Goal: Task Accomplishment & Management: Manage account settings

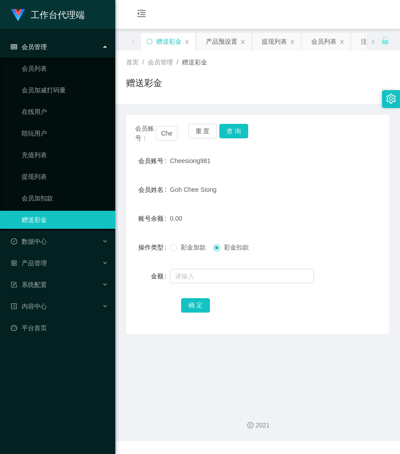
click at [268, 72] on div "首页 / 会员管理 / 赠送彩金 / 赠送彩金" at bounding box center [257, 77] width 263 height 39
click at [167, 134] on input "Cheesiong981" at bounding box center [167, 133] width 22 height 14
paste input "Goiziyin"
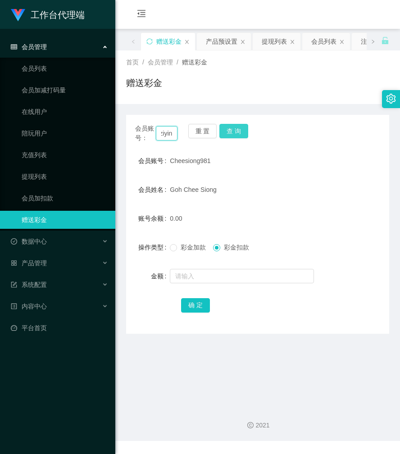
type input "Goiziyin"
click at [239, 130] on button "查 询" at bounding box center [233, 131] width 29 height 14
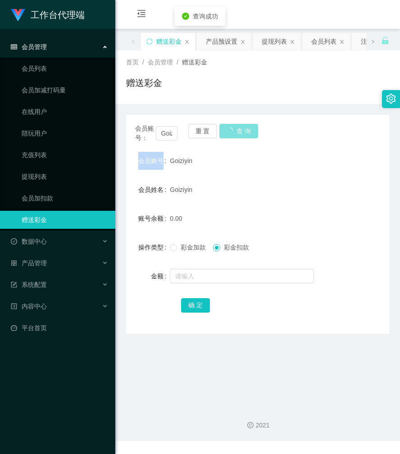
click at [239, 130] on div "会员账号： Goiziyin 重 置 查 询" at bounding box center [257, 133] width 263 height 19
click at [184, 252] on label "彩金加款" at bounding box center [190, 247] width 40 height 9
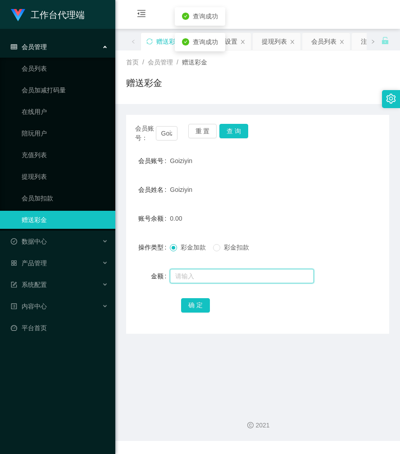
click at [202, 278] on input "text" at bounding box center [242, 276] width 144 height 14
type input "100"
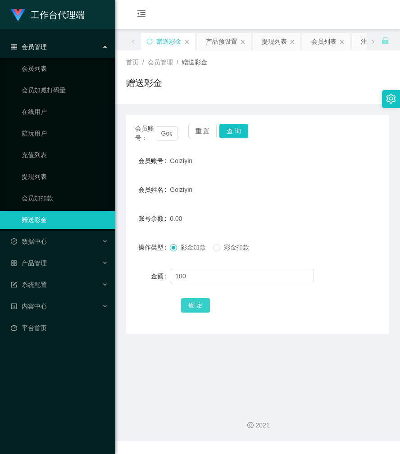
click at [200, 303] on button "确 定" at bounding box center [195, 305] width 29 height 14
click at [295, 76] on div "首页 / 会员管理 / 赠送彩金 / 赠送彩金" at bounding box center [257, 77] width 263 height 39
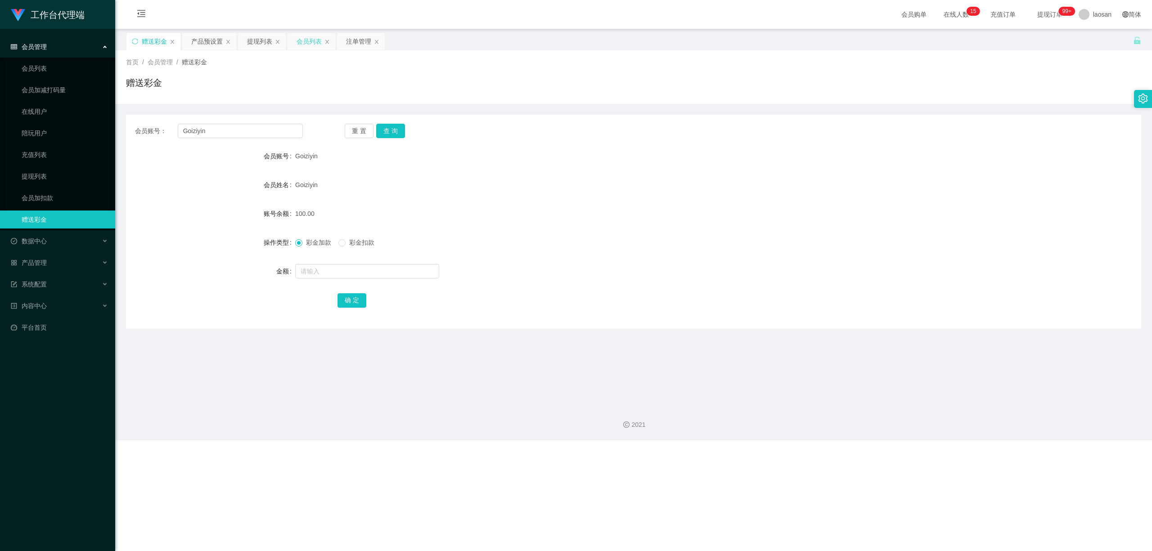
click at [301, 38] on div "会员列表" at bounding box center [309, 41] width 25 height 17
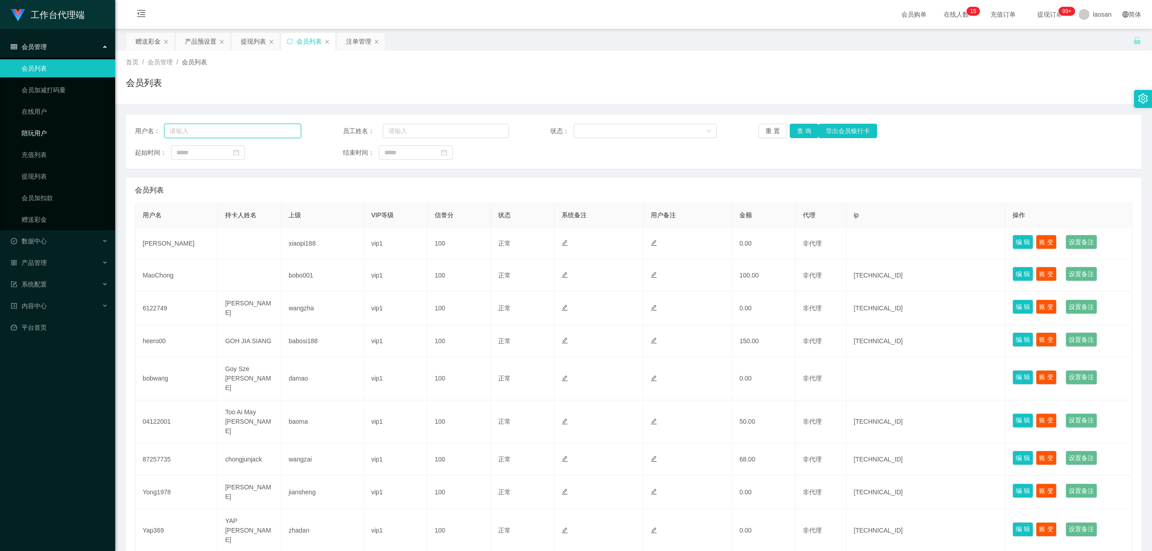
drag, startPoint x: 224, startPoint y: 132, endPoint x: 112, endPoint y: 132, distance: 112.1
click at [112, 132] on section "工作台代理端 会员管理 会员列表 会员加减打码量 在线用户 陪玩用户 充值列表 提现列表 会员加扣款 赠送彩金 数据中心 员工统计 团队统计 产品管理 注单管…" at bounding box center [576, 327] width 1152 height 655
paste input "Goiziyin"
type input "Goiziyin"
click at [399, 132] on button "查 询" at bounding box center [804, 131] width 29 height 14
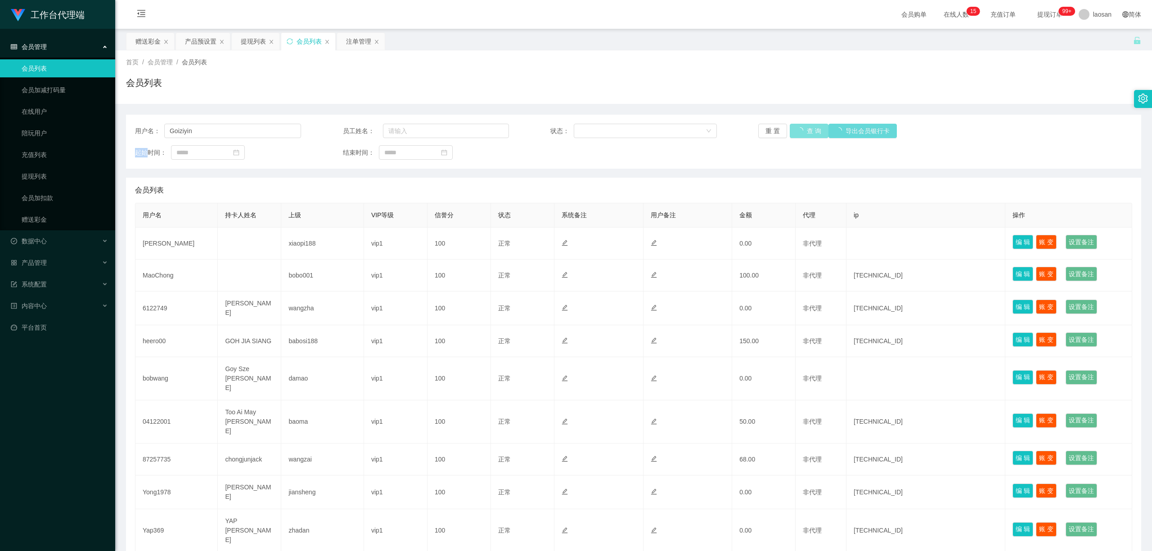
click at [399, 132] on div "重 置 查 询 导出会员银行卡" at bounding box center [841, 131] width 166 height 14
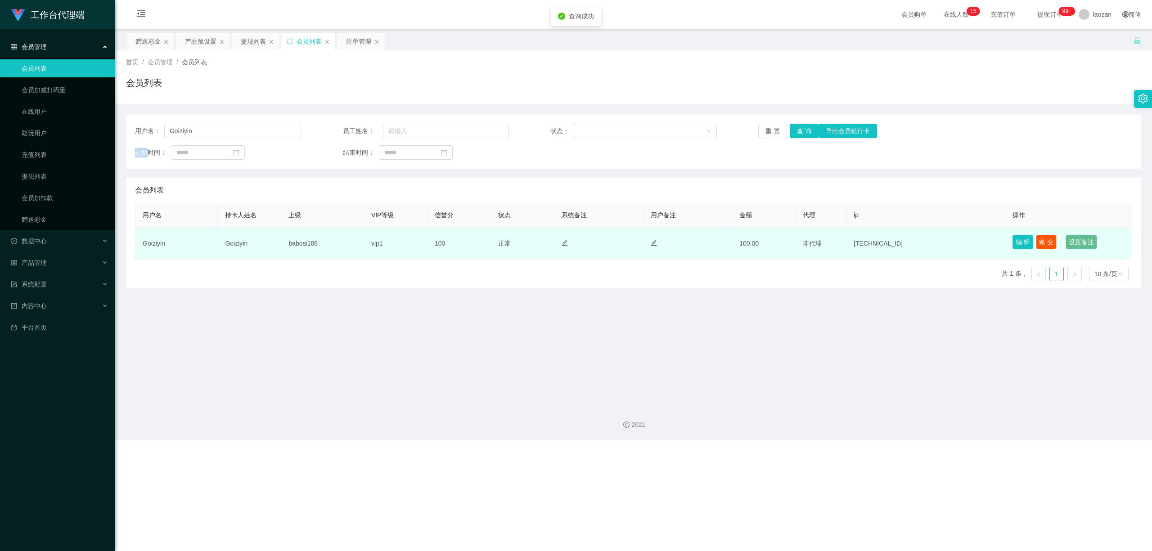
click at [399, 243] on button "编 辑" at bounding box center [1023, 242] width 21 height 14
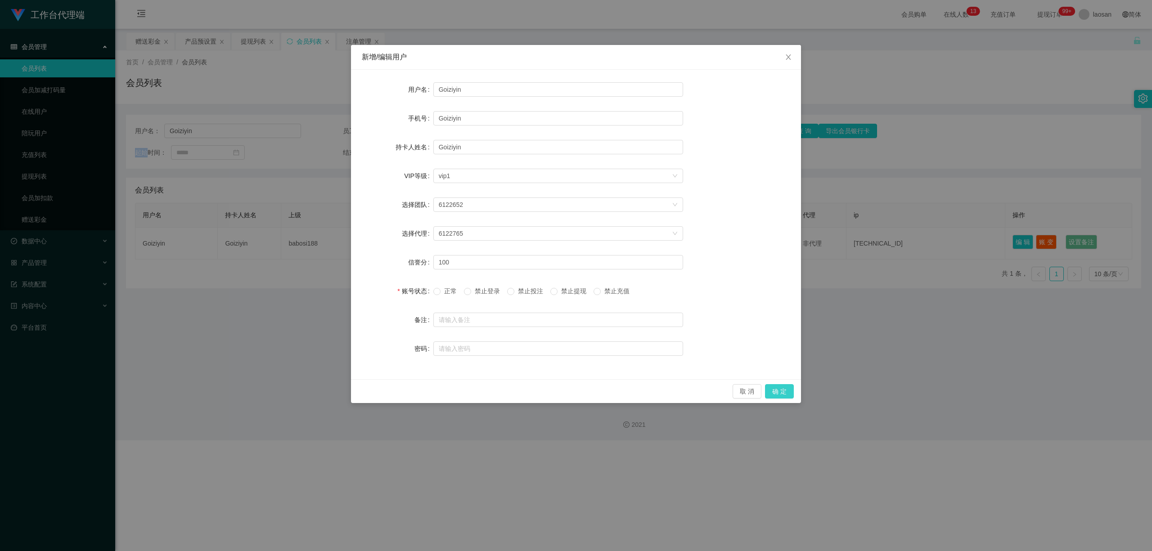
click at [399, 388] on button "确 定" at bounding box center [779, 391] width 29 height 14
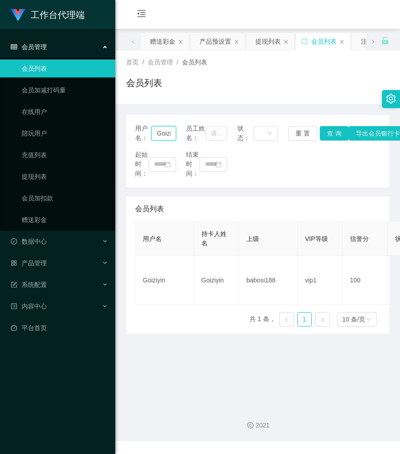
click at [168, 138] on input "Goiziyin" at bounding box center [163, 133] width 24 height 14
click at [174, 45] on div "赠送彩金" at bounding box center [162, 41] width 25 height 17
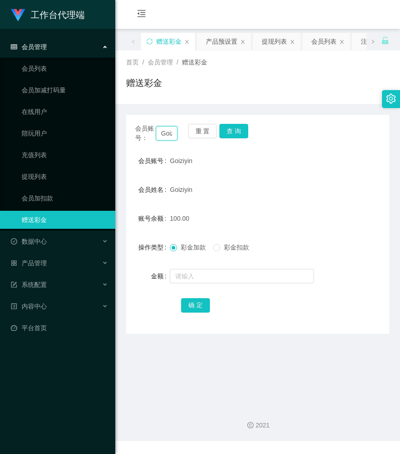
click at [167, 132] on input "Goiziyin" at bounding box center [167, 133] width 22 height 14
click at [233, 131] on button "查 询" at bounding box center [233, 131] width 29 height 14
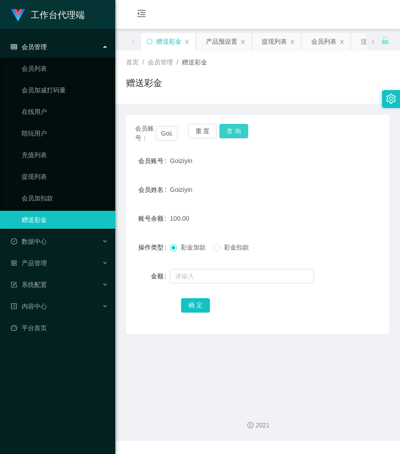
click at [233, 131] on button "查 询" at bounding box center [233, 131] width 29 height 14
click at [233, 131] on button "查 询" at bounding box center [238, 131] width 39 height 14
click at [233, 131] on button "查 询" at bounding box center [233, 131] width 29 height 14
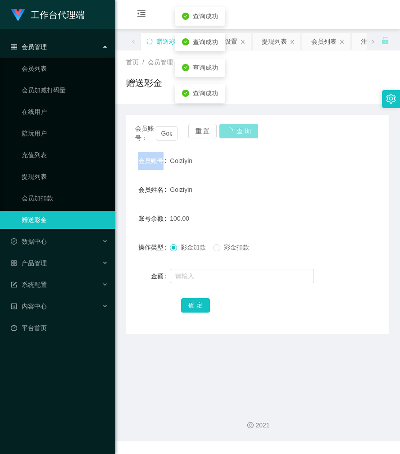
click at [233, 131] on div "会员账号： Goiziyin 重 置 查 询" at bounding box center [257, 133] width 263 height 19
click at [233, 131] on button "查 询" at bounding box center [233, 131] width 29 height 14
click at [233, 131] on div "会员账号： Goiziyin 重 置 查 询" at bounding box center [257, 133] width 263 height 19
click at [233, 131] on button "查 询" at bounding box center [233, 131] width 29 height 14
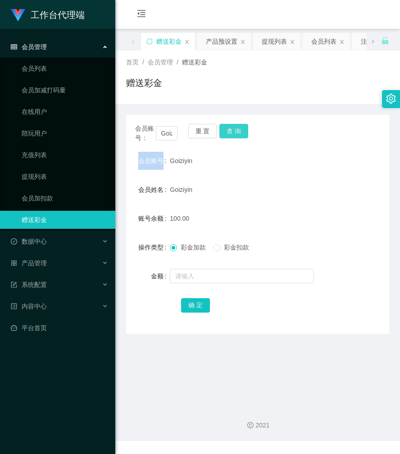
click at [234, 128] on button "查 询" at bounding box center [233, 131] width 29 height 14
click at [234, 128] on div "会员账号： Goiziyin 重 置 查 询" at bounding box center [257, 133] width 263 height 19
click at [232, 127] on button "查 询" at bounding box center [233, 131] width 29 height 14
click at [232, 134] on button "查 询" at bounding box center [233, 131] width 29 height 14
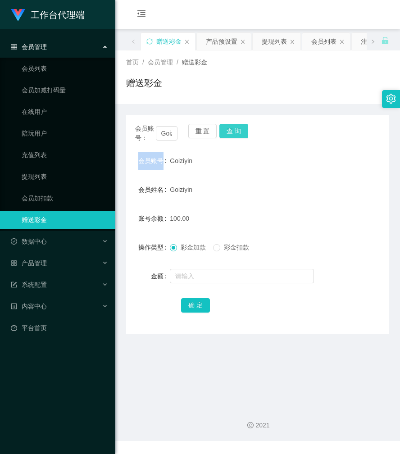
click at [232, 134] on button "查 询" at bounding box center [233, 131] width 29 height 14
click at [232, 134] on button "查 询" at bounding box center [238, 131] width 39 height 14
click at [232, 134] on div "会员账号： Goiziyin 重 置 查 询" at bounding box center [257, 133] width 263 height 19
click at [232, 134] on button "查 询" at bounding box center [233, 131] width 29 height 14
click at [239, 134] on button "查 询" at bounding box center [233, 131] width 29 height 14
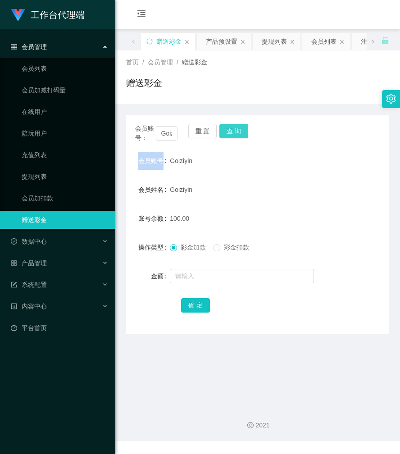
click at [239, 134] on div "会员账号： Goiziyin 重 置 查 询" at bounding box center [257, 133] width 263 height 19
drag, startPoint x: 299, startPoint y: 84, endPoint x: 314, endPoint y: 52, distance: 34.8
click at [299, 84] on div "赠送彩金" at bounding box center [257, 86] width 263 height 21
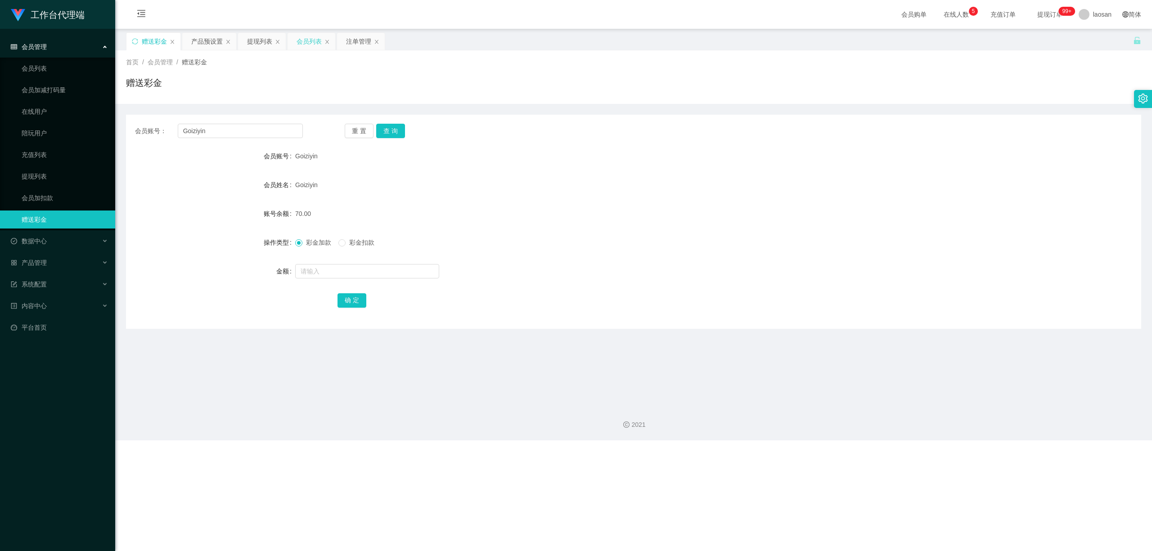
click at [310, 42] on div "会员列表" at bounding box center [309, 41] width 25 height 17
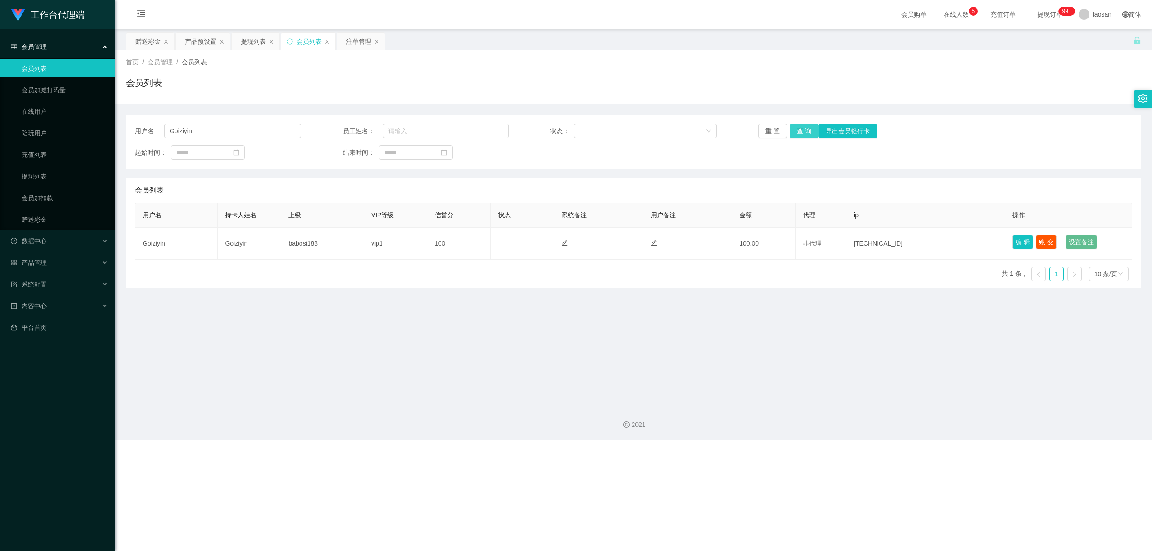
click at [399, 130] on button "查 询" at bounding box center [804, 131] width 29 height 14
click at [399, 130] on div "重 置 查 询 导出会员银行卡" at bounding box center [841, 131] width 166 height 14
click at [399, 130] on button "查 询" at bounding box center [804, 131] width 29 height 14
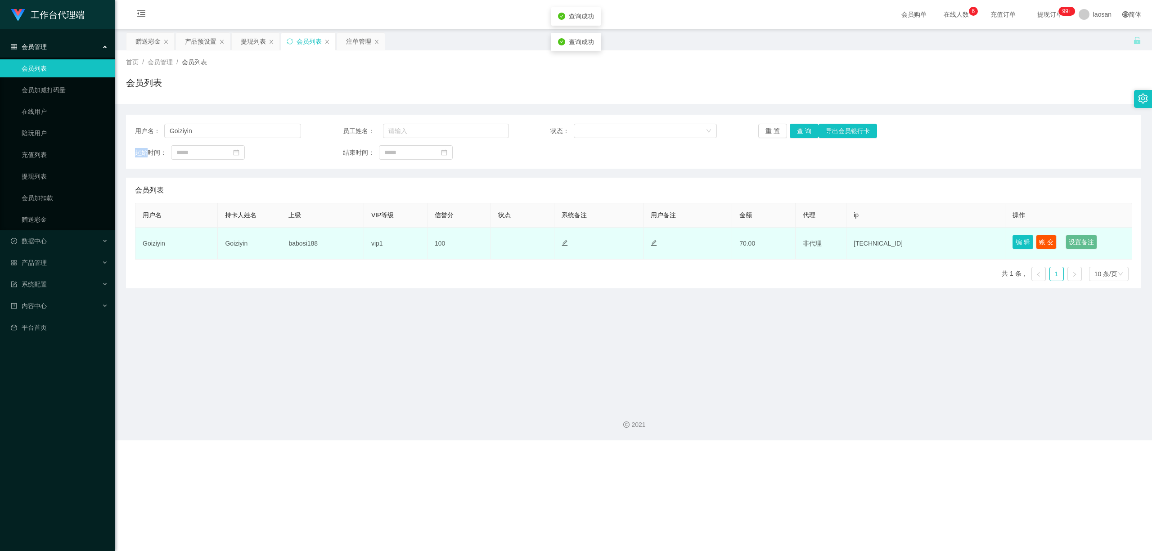
click at [399, 245] on button "编 辑" at bounding box center [1023, 242] width 21 height 14
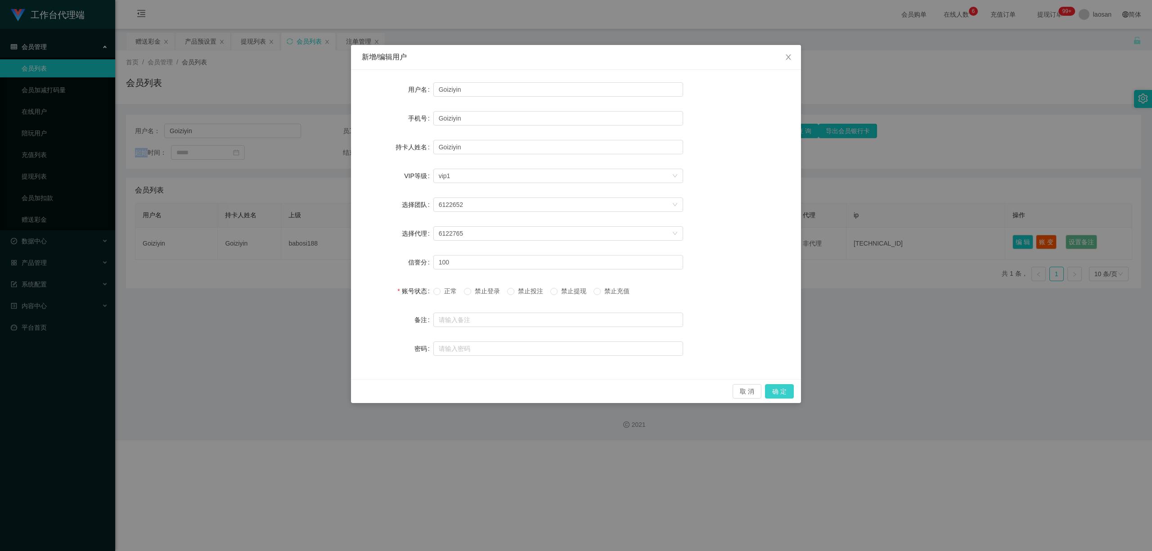
click at [399, 389] on button "确 定" at bounding box center [779, 391] width 29 height 14
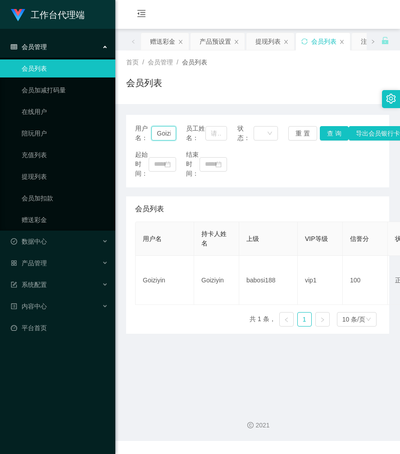
click at [161, 139] on input "Goiziyin" at bounding box center [163, 133] width 24 height 14
click at [162, 139] on input "Goiziyin" at bounding box center [163, 133] width 24 height 14
click at [168, 43] on div "赠送彩金" at bounding box center [162, 41] width 25 height 17
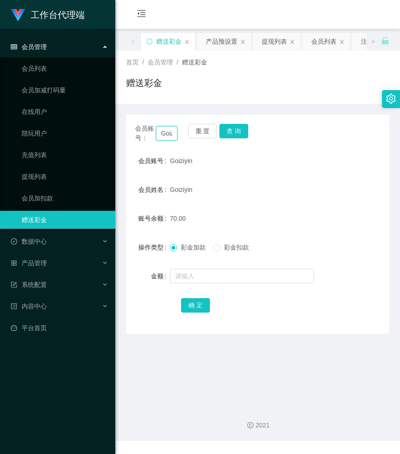
click at [168, 132] on input "Goiziyin" at bounding box center [167, 133] width 22 height 14
click at [239, 125] on button "查 询" at bounding box center [233, 131] width 29 height 14
click at [239, 125] on button "查 询" at bounding box center [238, 131] width 39 height 14
click at [239, 125] on button "查 询" at bounding box center [233, 131] width 29 height 14
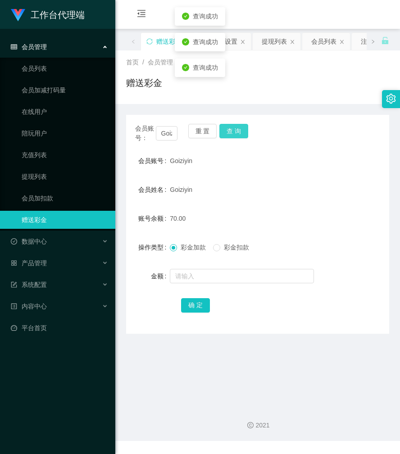
click at [239, 125] on button "查 询" at bounding box center [233, 131] width 29 height 14
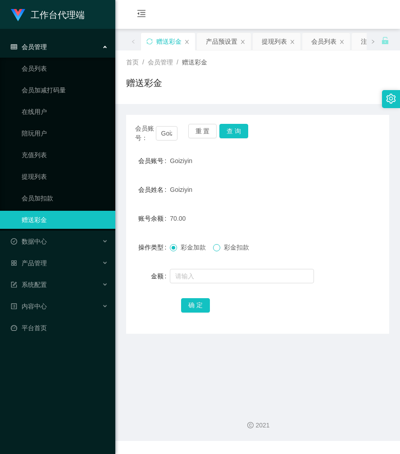
click at [220, 247] on span at bounding box center [216, 247] width 7 height 7
click at [178, 245] on span "彩金加款" at bounding box center [193, 246] width 32 height 7
click at [230, 131] on button "查 询" at bounding box center [233, 131] width 29 height 14
click at [230, 131] on div "会员账号： Goiziyin 重 置 查 询" at bounding box center [257, 133] width 263 height 19
click at [240, 135] on button "查 询" at bounding box center [233, 131] width 29 height 14
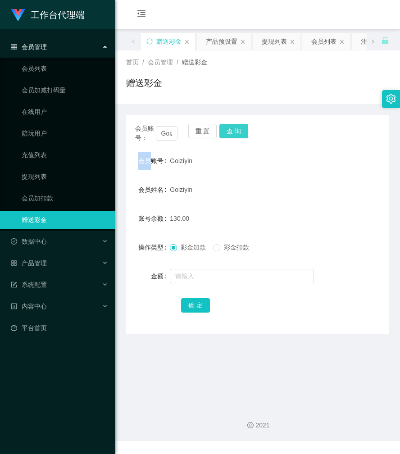
click at [240, 135] on button "查 询" at bounding box center [233, 131] width 29 height 14
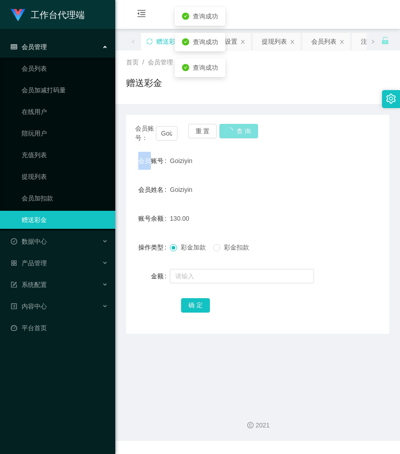
click at [240, 135] on button "查 询" at bounding box center [238, 131] width 39 height 14
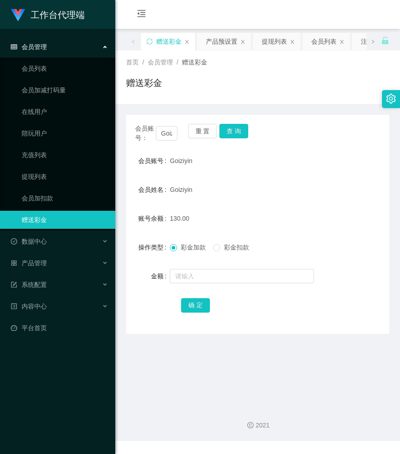
click at [301, 89] on div "赠送彩金" at bounding box center [257, 86] width 263 height 21
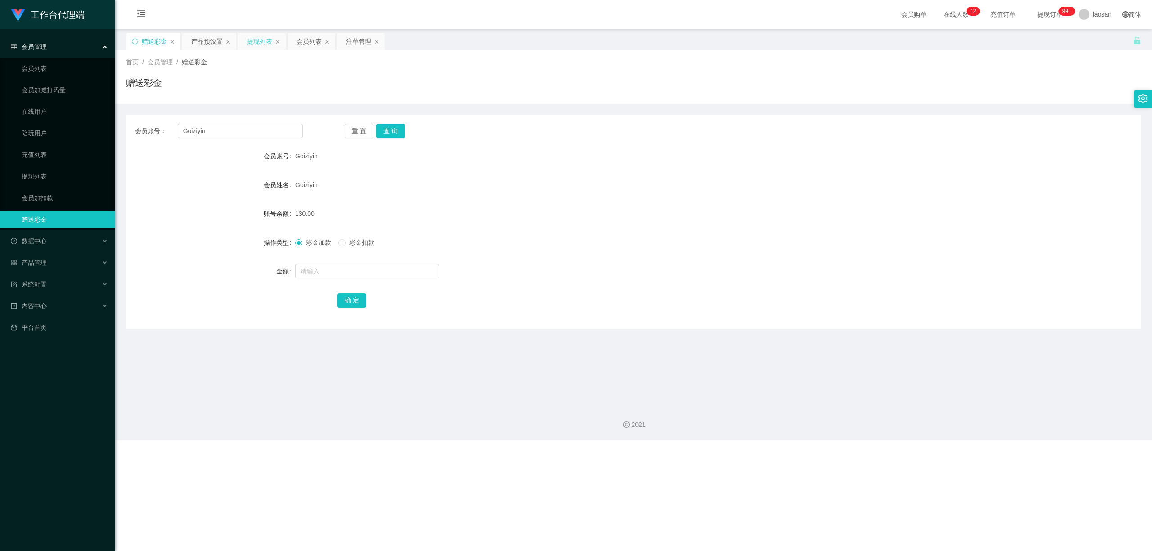
click at [269, 38] on div "提现列表" at bounding box center [259, 41] width 25 height 17
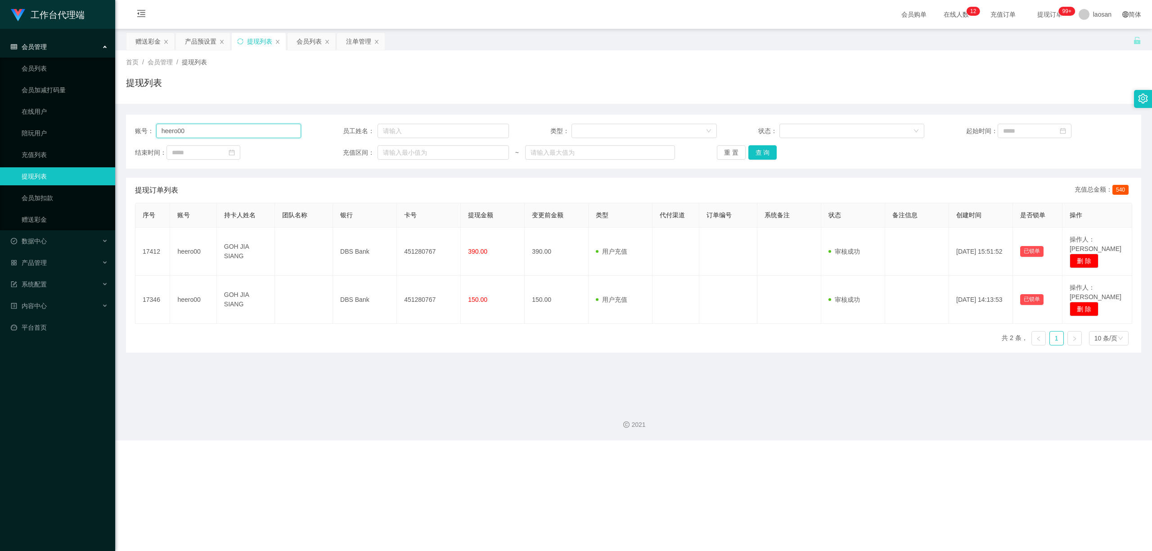
drag, startPoint x: 167, startPoint y: 131, endPoint x: 140, endPoint y: 127, distance: 27.2
click at [135, 130] on div "账号： heero00" at bounding box center [218, 131] width 166 height 14
paste input "Goiziyin"
type input "Goiziyin"
click at [399, 154] on button "查 询" at bounding box center [762, 152] width 29 height 14
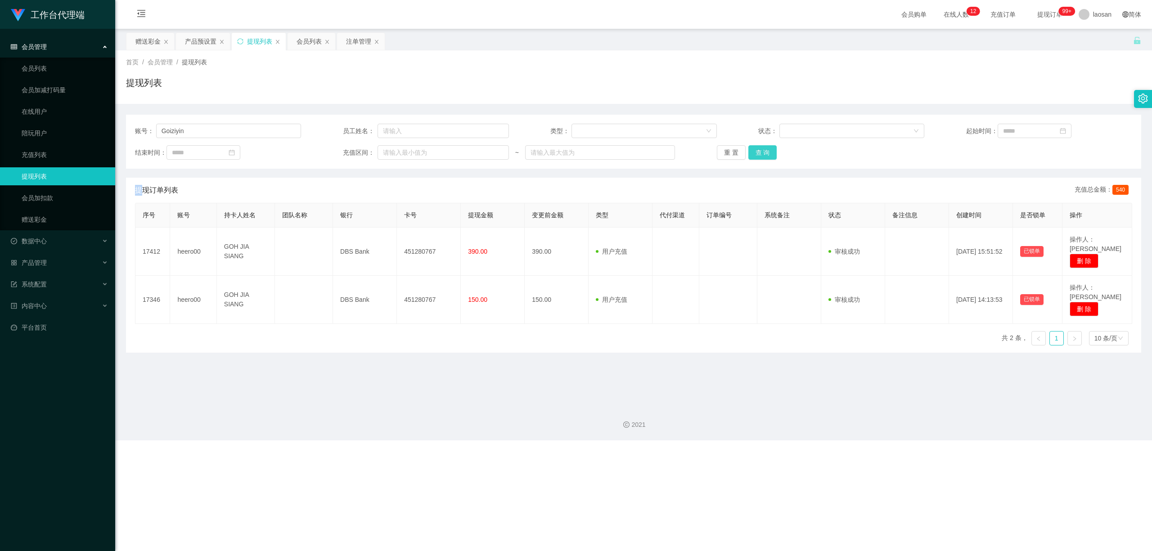
click at [399, 154] on div "重 置 查 询" at bounding box center [800, 152] width 166 height 14
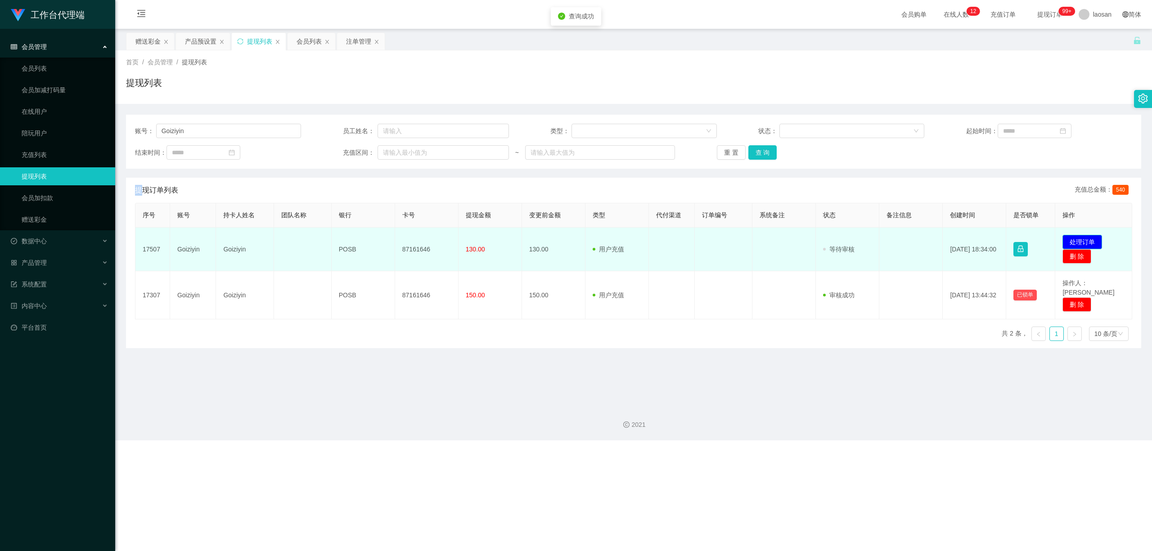
click at [399, 242] on button "处理订单" at bounding box center [1083, 242] width 40 height 14
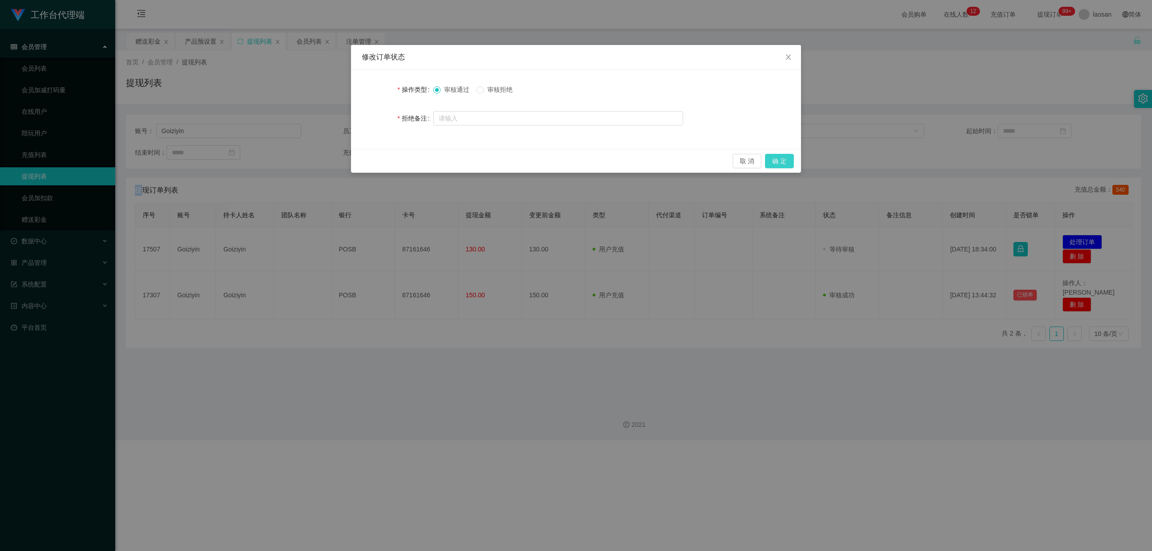
click at [399, 161] on button "确 定" at bounding box center [779, 161] width 29 height 14
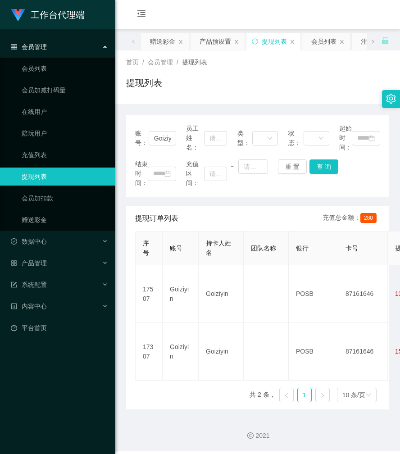
click at [277, 12] on div "会员购单 在线人数 0 1 2 3 4 5 6 7 8 9 0 1 2 3 4 5 6 7 8 9 0 1 2 3 4 5 6 7 8 9 充值订单 提现订单…" at bounding box center [257, 14] width 284 height 29
click at [169, 40] on div "赠送彩金" at bounding box center [162, 41] width 25 height 17
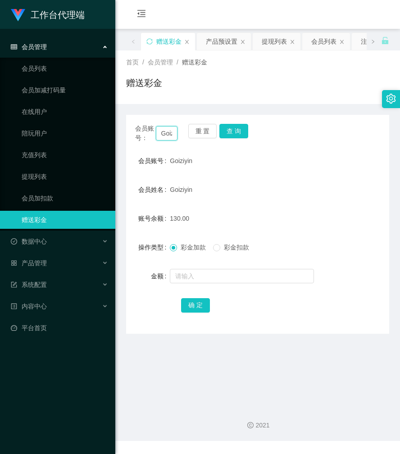
click at [160, 133] on input "Goiziyin" at bounding box center [167, 133] width 22 height 14
paste input "90683833"
type input "90683833"
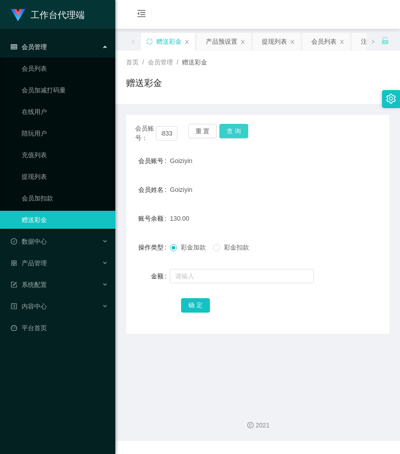
click at [232, 129] on button "查 询" at bounding box center [233, 131] width 29 height 14
click at [232, 129] on div "会员账号： 90683833 重 置 查 询" at bounding box center [257, 133] width 263 height 19
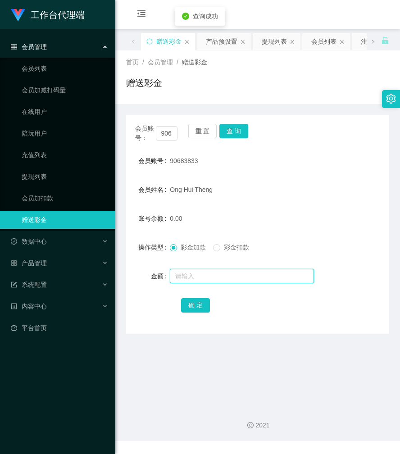
click at [205, 275] on input "text" at bounding box center [242, 276] width 144 height 14
type input "300"
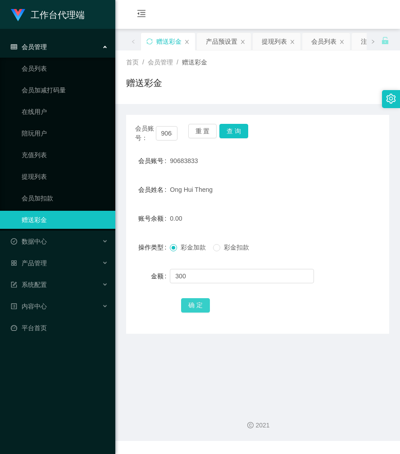
click at [200, 301] on button "确 定" at bounding box center [195, 305] width 29 height 14
drag, startPoint x: 218, startPoint y: 87, endPoint x: 222, endPoint y: 84, distance: 5.1
click at [218, 87] on div "赠送彩金" at bounding box center [257, 86] width 263 height 21
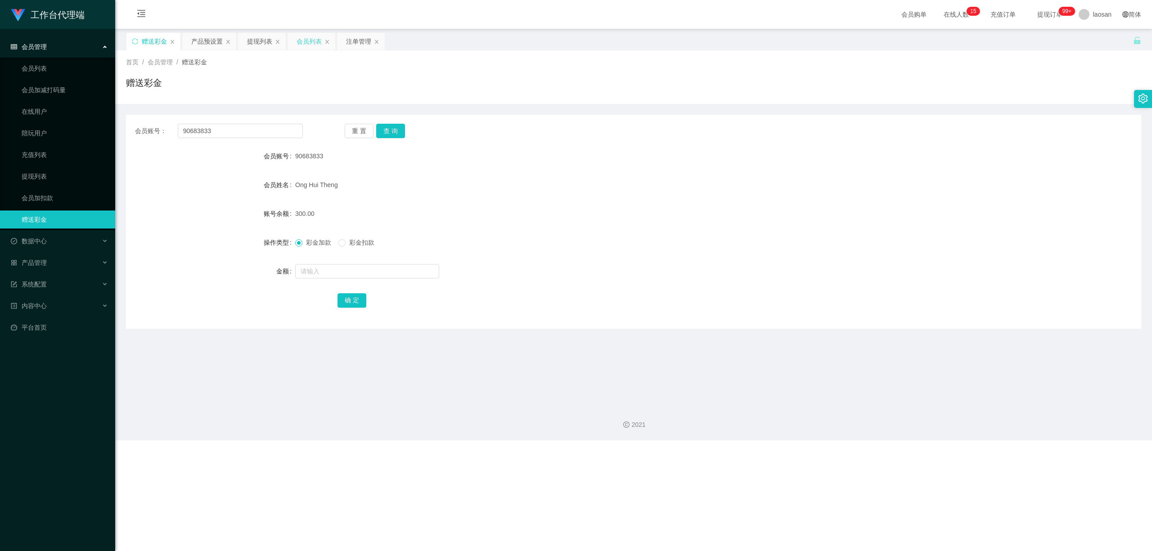
click at [310, 41] on div "会员列表" at bounding box center [309, 41] width 25 height 17
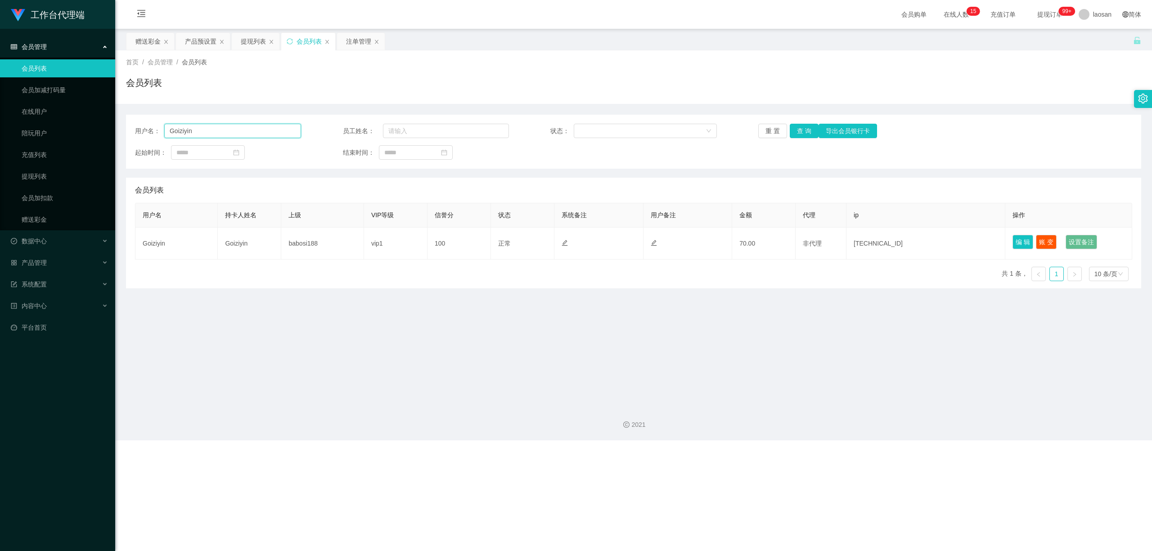
drag, startPoint x: 219, startPoint y: 132, endPoint x: 143, endPoint y: 131, distance: 75.6
click at [143, 131] on div "用户名： [PERSON_NAME]" at bounding box center [218, 131] width 166 height 14
paste input "90683833"
type input "90683833"
click at [399, 133] on button "查 询" at bounding box center [804, 131] width 29 height 14
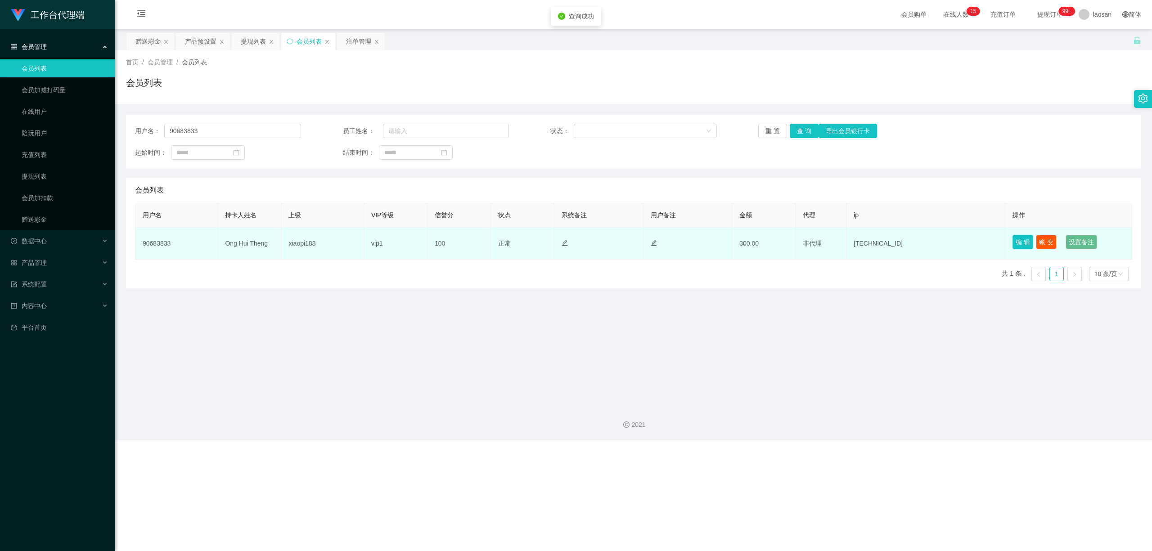
click at [399, 243] on button "编 辑" at bounding box center [1023, 242] width 21 height 14
type input "90683833"
type input "Ong Hui Theng"
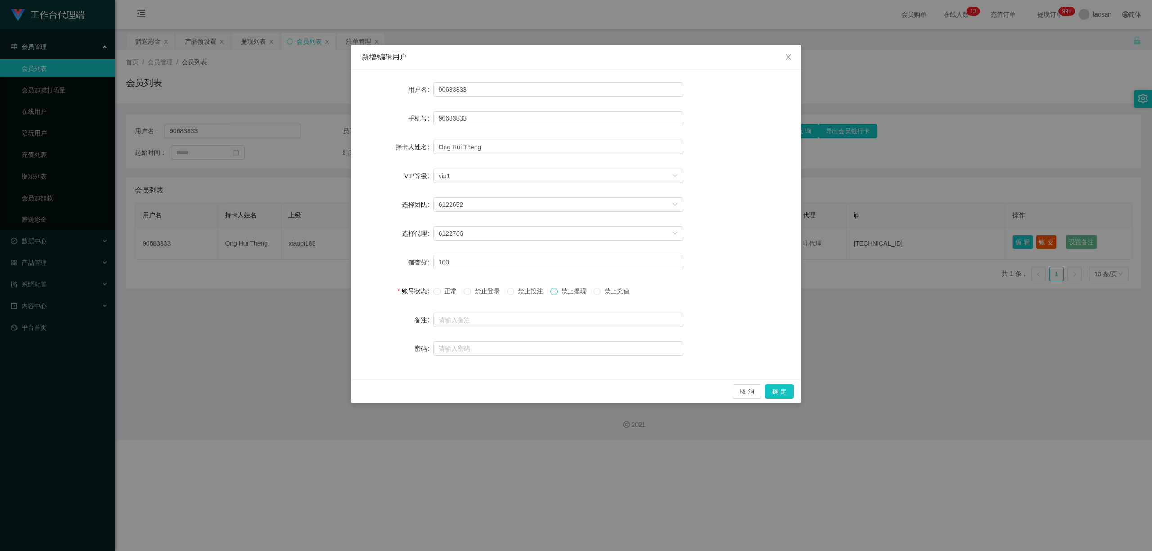
click at [399, 292] on span "禁止提现" at bounding box center [574, 291] width 32 height 7
click at [399, 394] on button "确 定" at bounding box center [779, 391] width 29 height 14
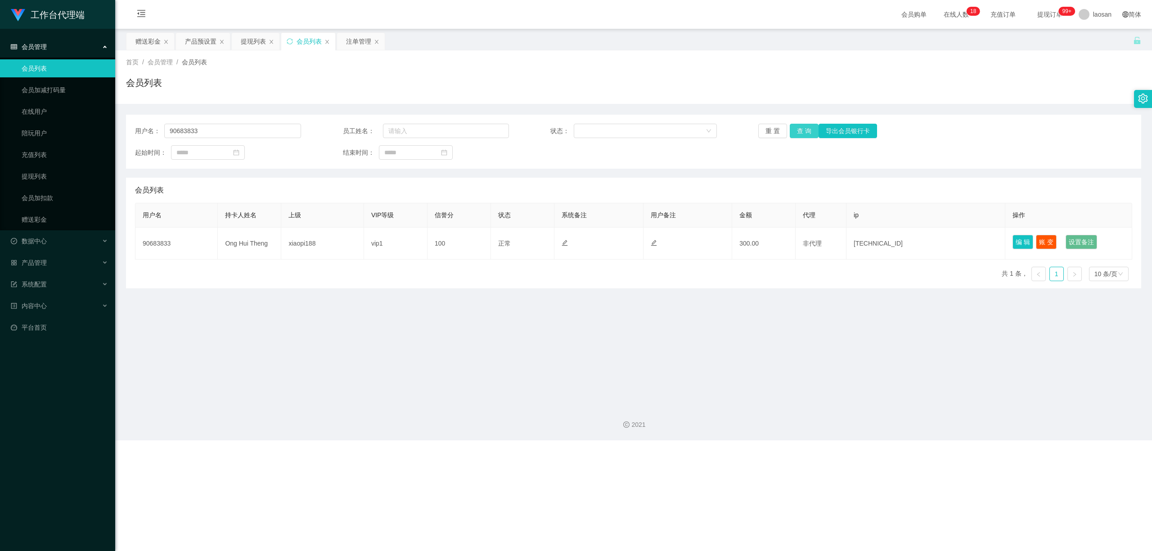
click at [399, 129] on button "查 询" at bounding box center [804, 131] width 29 height 14
click at [399, 129] on div "重 置 查 询 导出会员银行卡" at bounding box center [841, 131] width 166 height 14
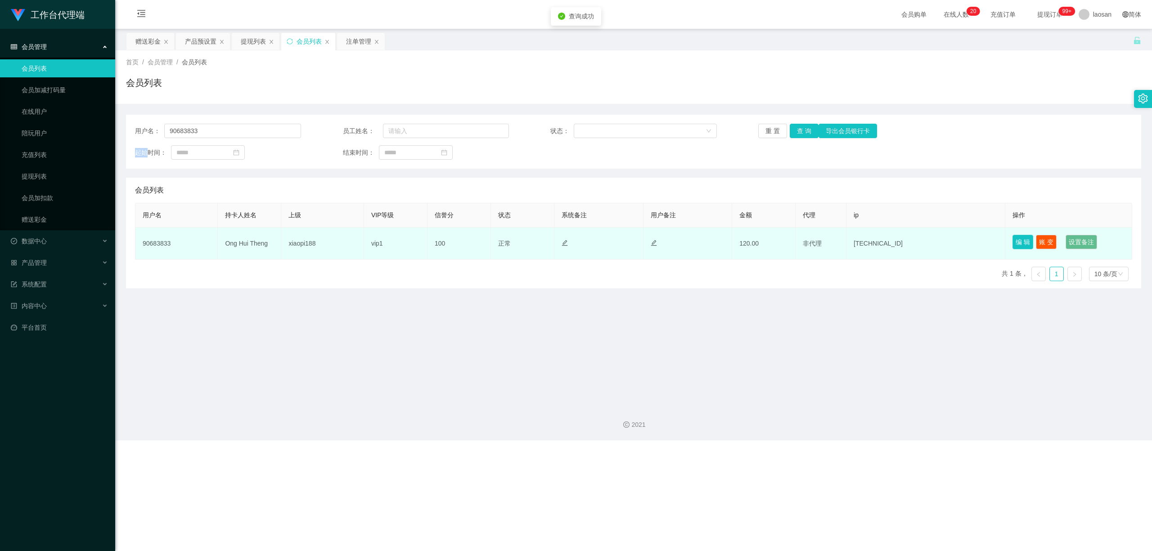
click at [399, 243] on button "编 辑" at bounding box center [1023, 242] width 21 height 14
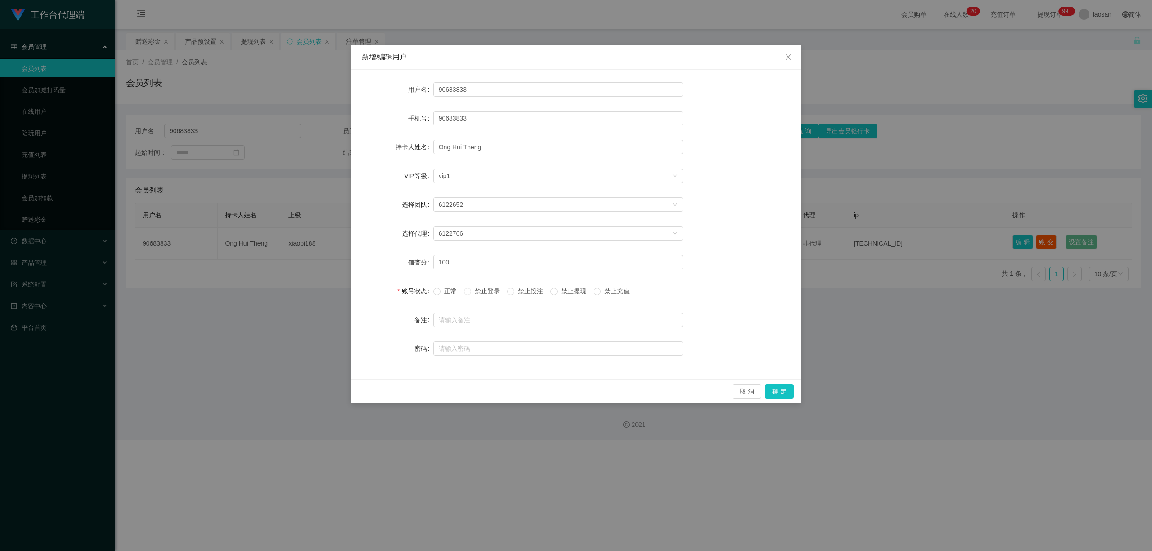
click at [399, 290] on span "正常" at bounding box center [451, 291] width 20 height 7
click at [399, 393] on button "确 定" at bounding box center [779, 391] width 29 height 14
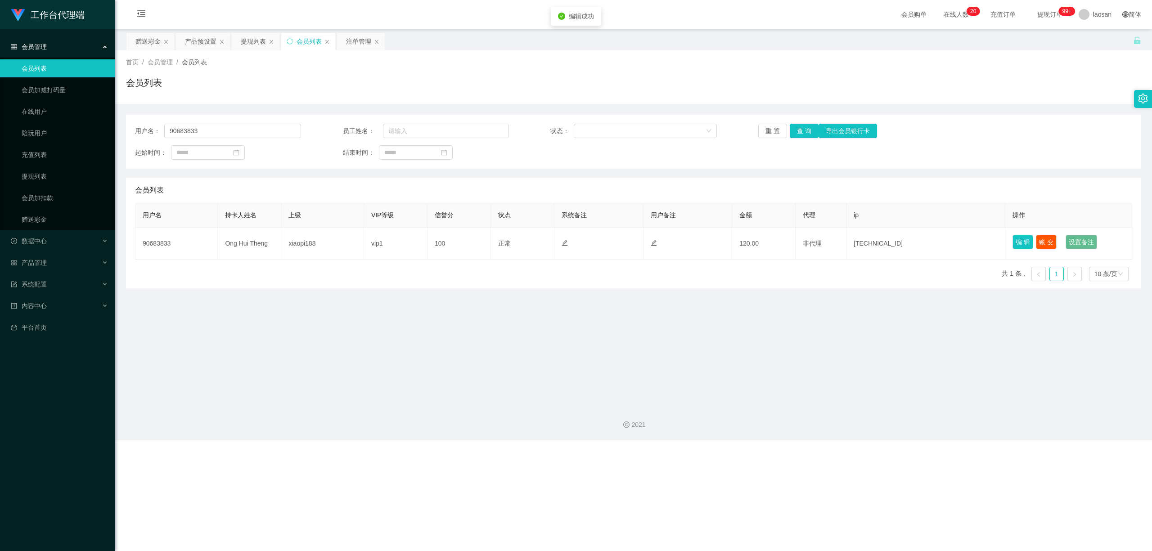
click at [294, 42] on div "会员列表" at bounding box center [308, 41] width 54 height 17
click at [289, 39] on icon "图标: sync" at bounding box center [290, 41] width 6 height 6
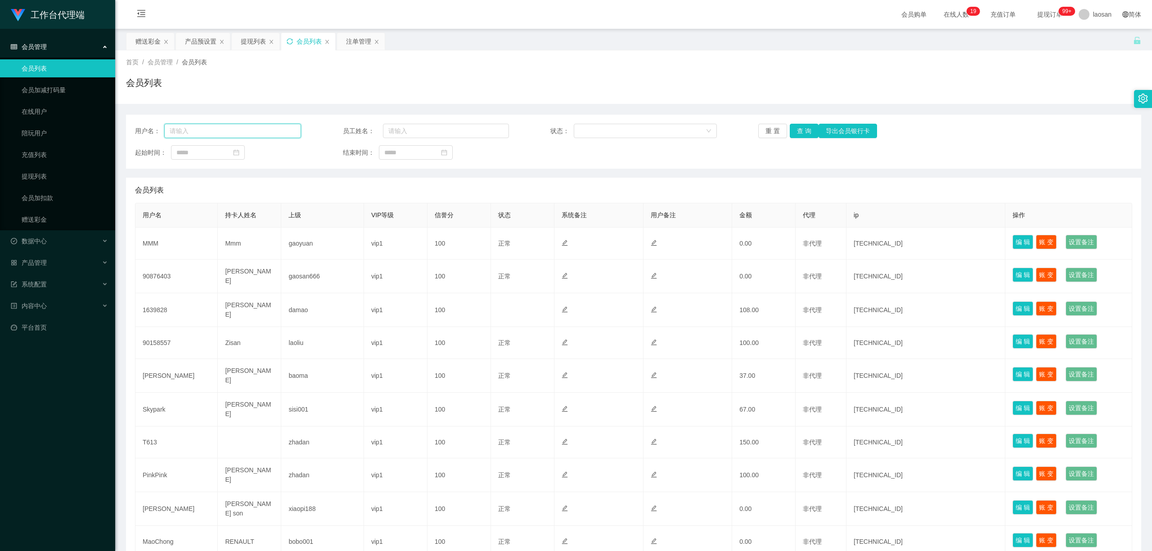
click at [252, 129] on input "text" at bounding box center [232, 131] width 137 height 14
paste input "90683833"
type input "90683833"
click at [399, 131] on button "查 询" at bounding box center [804, 131] width 29 height 14
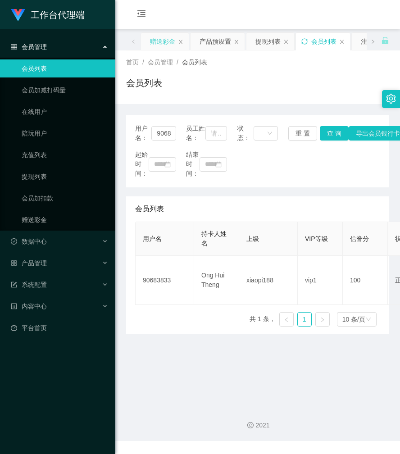
click at [163, 45] on div "赠送彩金" at bounding box center [162, 41] width 25 height 17
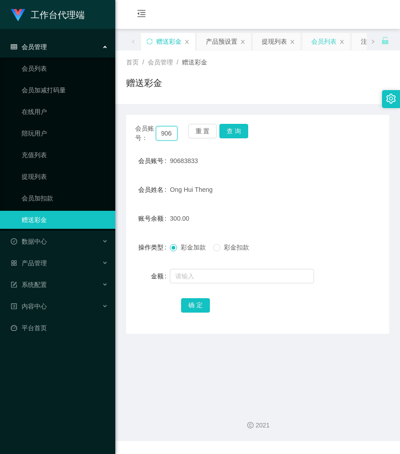
click at [168, 134] on input "90683833" at bounding box center [167, 133] width 22 height 14
click at [230, 132] on button "查 询" at bounding box center [233, 131] width 29 height 14
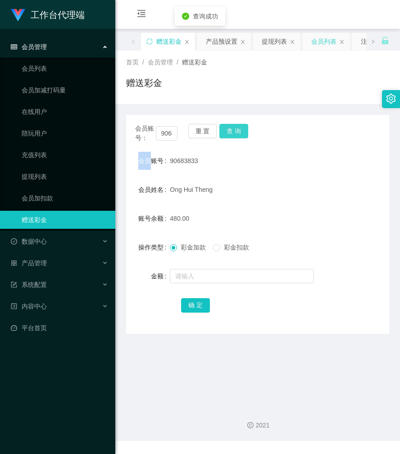
click at [230, 132] on div "会员账号： 90683833 重 置 查 询" at bounding box center [257, 133] width 263 height 19
click at [230, 132] on button "查 询" at bounding box center [233, 131] width 29 height 14
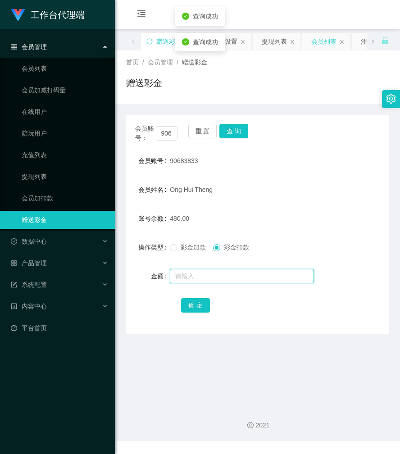
click at [209, 276] on input "text" at bounding box center [242, 276] width 144 height 14
type input "90"
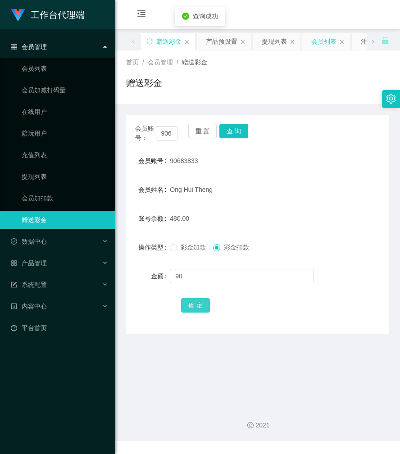
click at [197, 308] on button "确 定" at bounding box center [195, 305] width 29 height 14
click at [148, 42] on icon "图标: sync" at bounding box center [149, 41] width 6 height 6
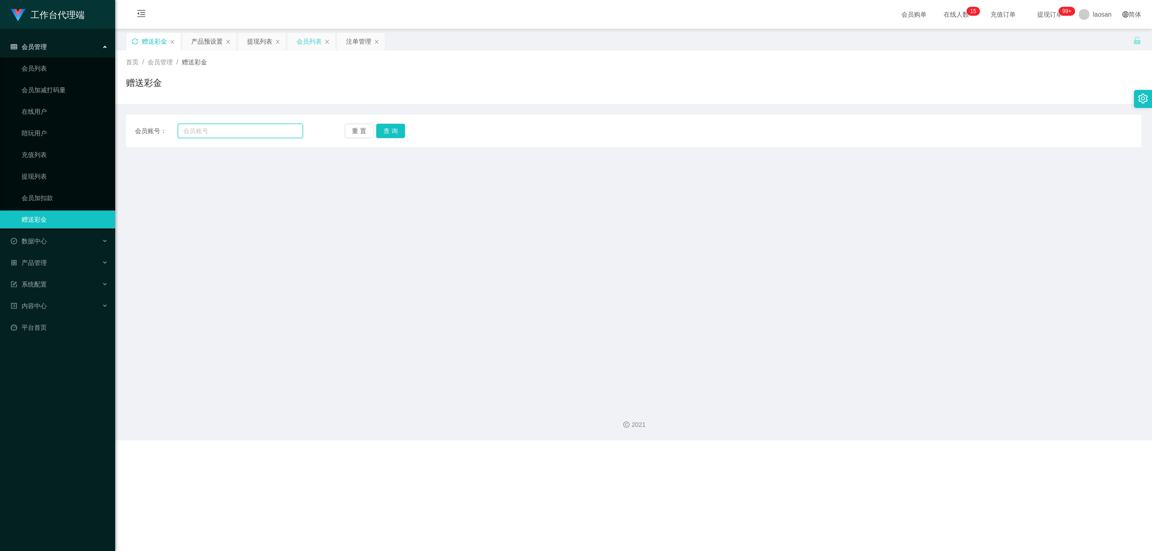
click at [263, 126] on input "text" at bounding box center [240, 131] width 125 height 14
paste input "90683833"
type input "90683833"
click at [392, 131] on button "查 询" at bounding box center [390, 131] width 29 height 14
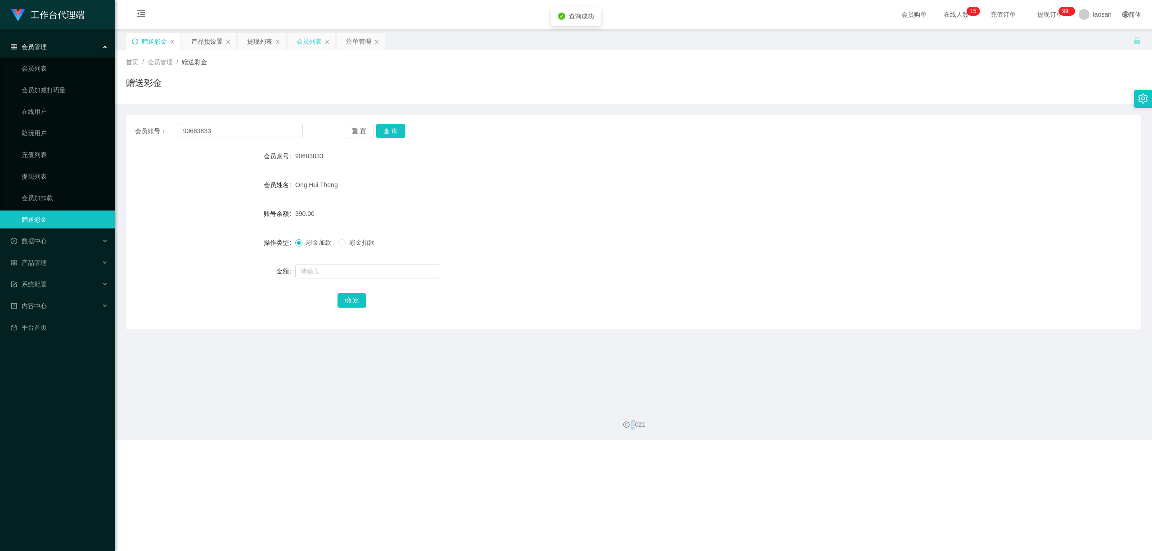
click at [393, 131] on div "重 置 查 询" at bounding box center [429, 131] width 168 height 14
click at [265, 43] on div "提现列表" at bounding box center [259, 41] width 25 height 17
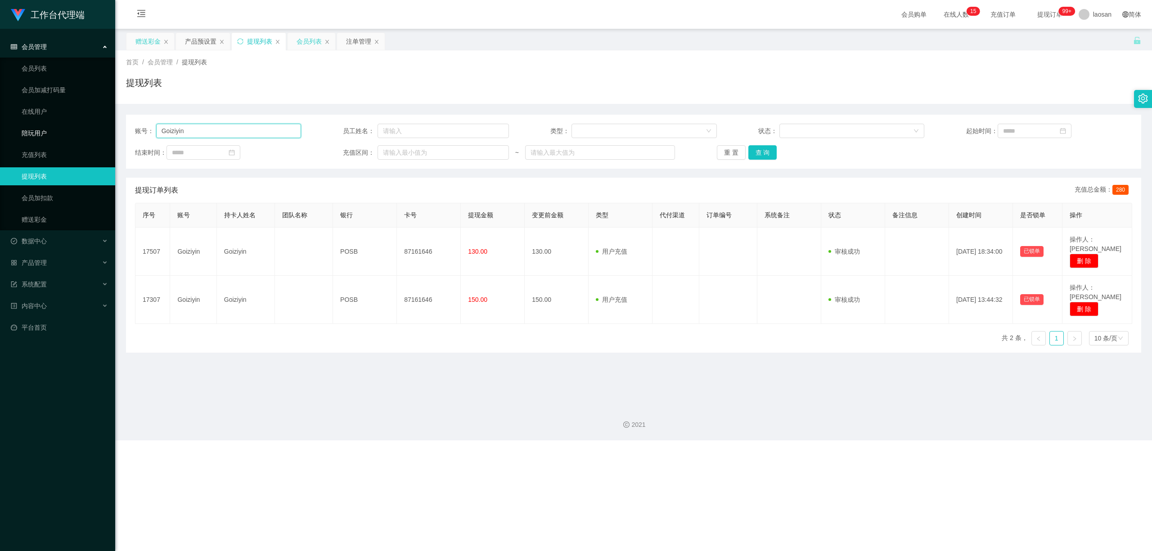
drag, startPoint x: 222, startPoint y: 129, endPoint x: 128, endPoint y: 119, distance: 94.5
click at [108, 126] on section "工作台代理端 会员管理 会员列表 会员加减打码量 在线用户 陪玩用户 充值列表 提现列表 会员加扣款 赠送彩金 数据中心 员工统计 团队统计 产品管理 注单管…" at bounding box center [576, 220] width 1152 height 441
paste input "90683833"
type input "90683833"
click at [399, 150] on button "查 询" at bounding box center [762, 152] width 29 height 14
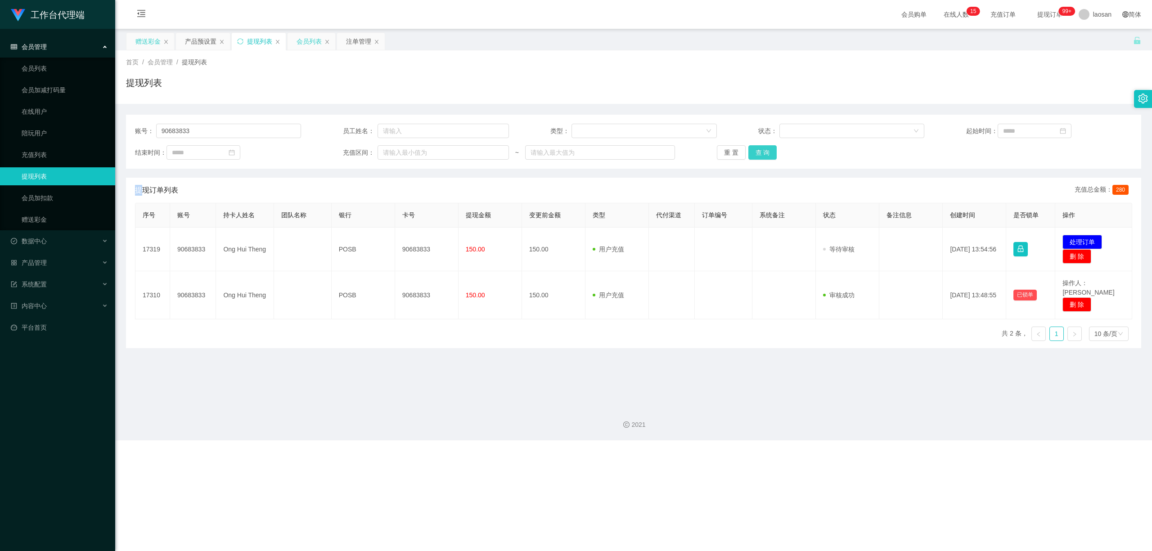
click at [399, 150] on div "重 置 查 询" at bounding box center [800, 152] width 166 height 14
click at [399, 150] on button "查 询" at bounding box center [762, 152] width 29 height 14
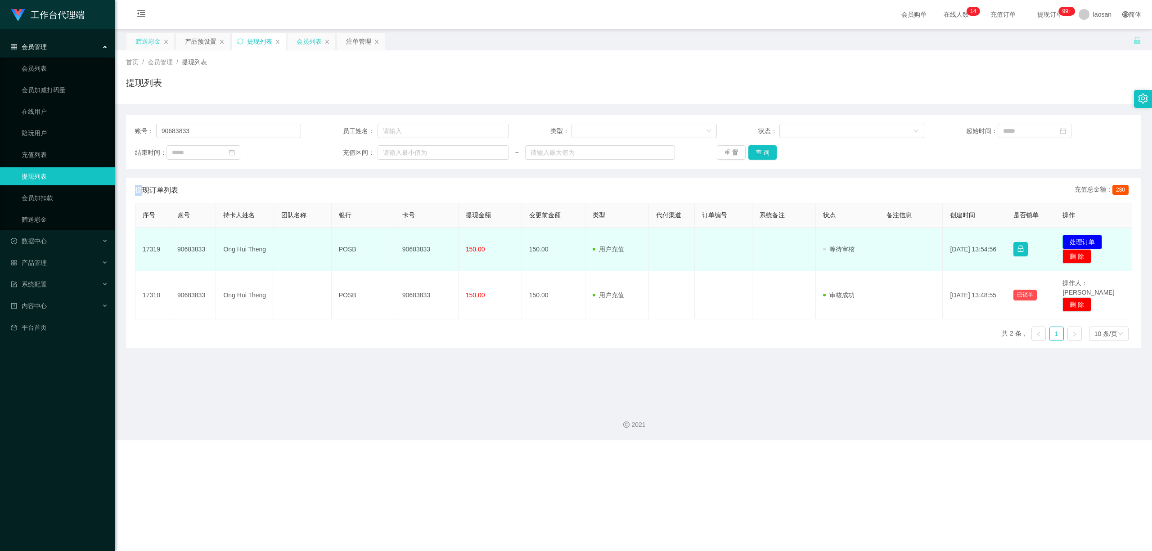
click at [399, 243] on button "处理订单" at bounding box center [1083, 242] width 40 height 14
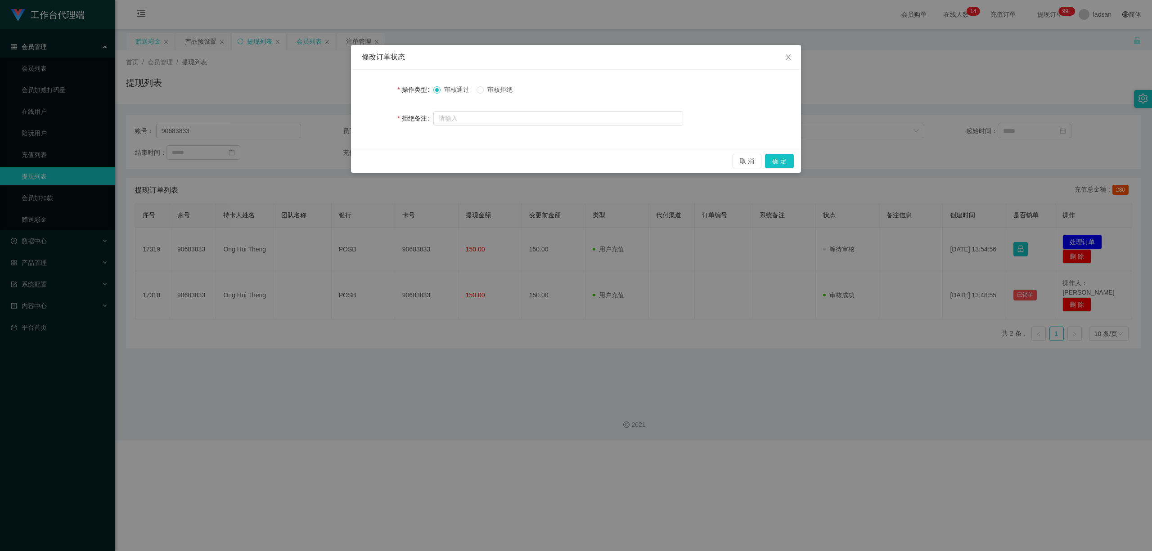
click at [399, 89] on span "审核拒绝" at bounding box center [500, 89] width 32 height 7
click at [399, 118] on input "text" at bounding box center [558, 118] width 250 height 14
type input "系统检测重复提款"
click at [399, 164] on button "确 定" at bounding box center [779, 161] width 29 height 14
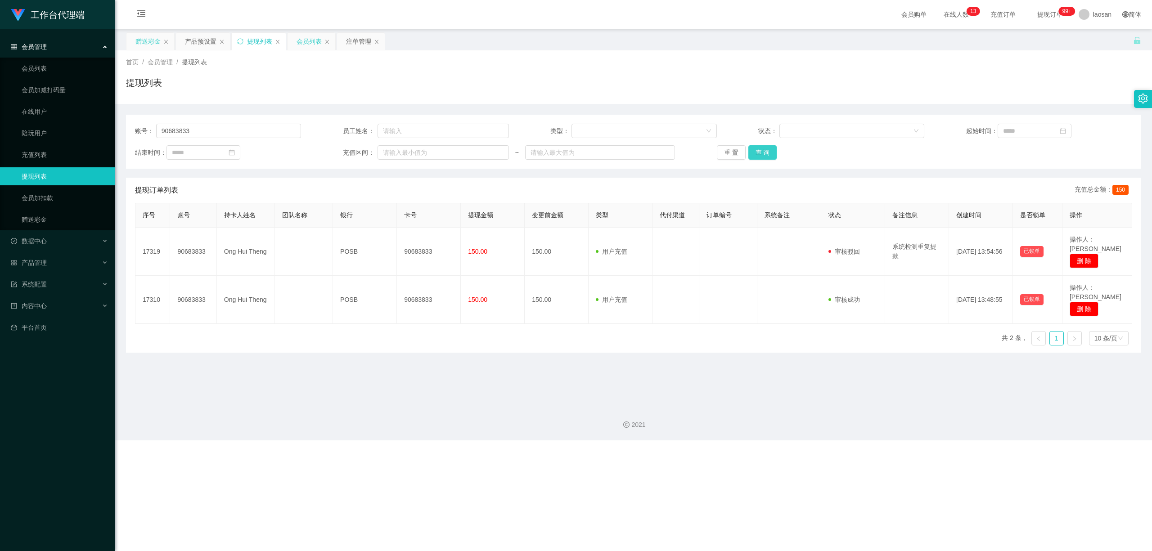
click at [399, 153] on button "查 询" at bounding box center [762, 152] width 29 height 14
click at [399, 153] on div "重 置 查 询" at bounding box center [800, 152] width 166 height 14
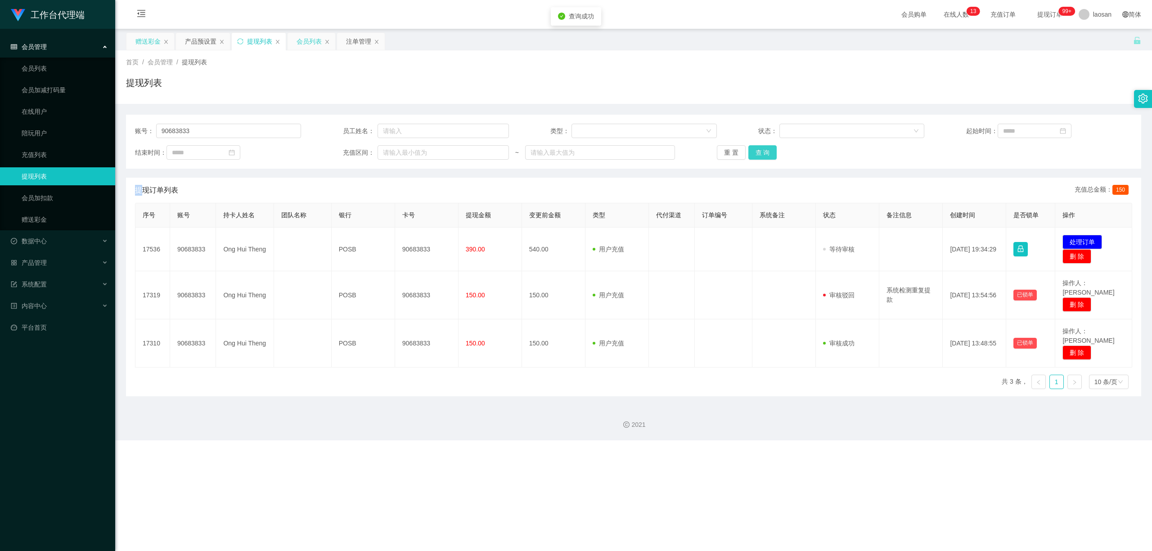
click at [399, 153] on button "查 询" at bounding box center [762, 152] width 29 height 14
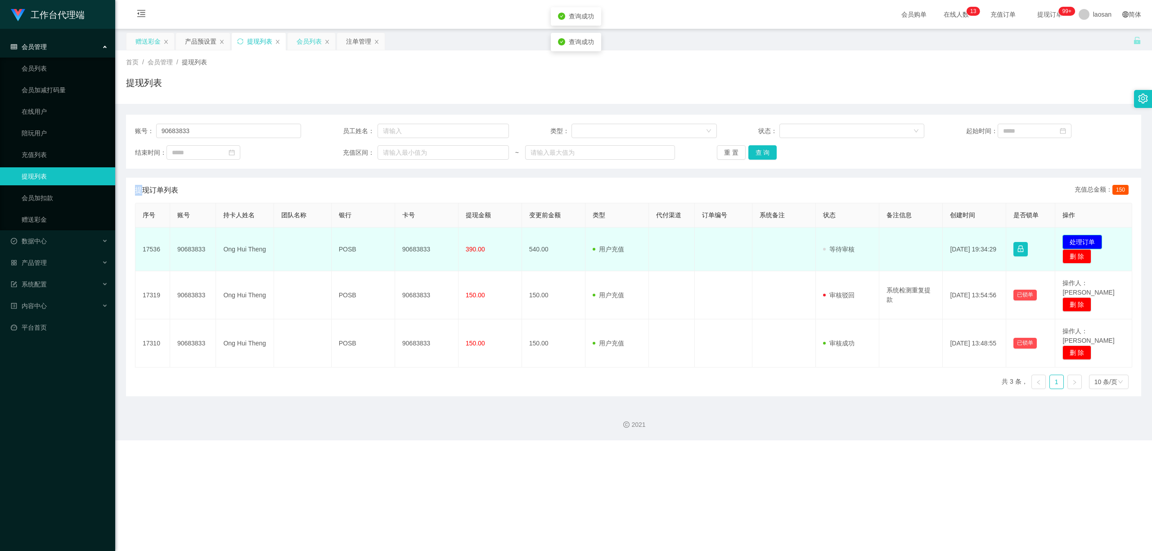
click at [399, 243] on button "处理订单" at bounding box center [1083, 242] width 40 height 14
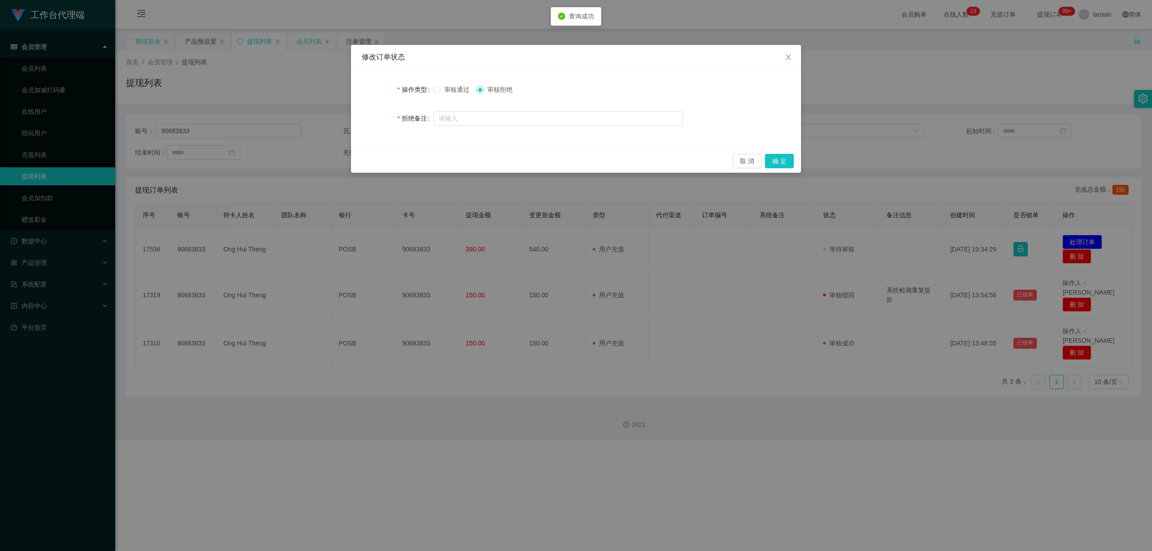
click at [399, 91] on label "操作类型" at bounding box center [415, 89] width 36 height 7
click at [399, 161] on button "确 定" at bounding box center [779, 161] width 29 height 14
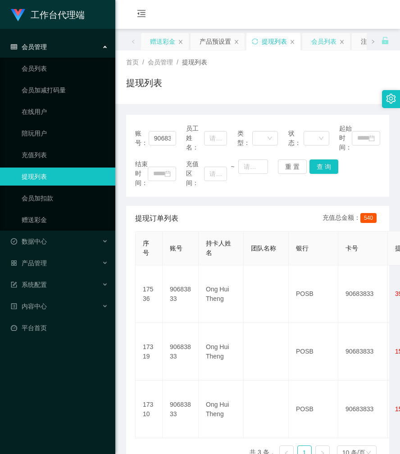
click at [221, 96] on div "提现列表" at bounding box center [257, 86] width 263 height 21
